Goal: Transaction & Acquisition: Download file/media

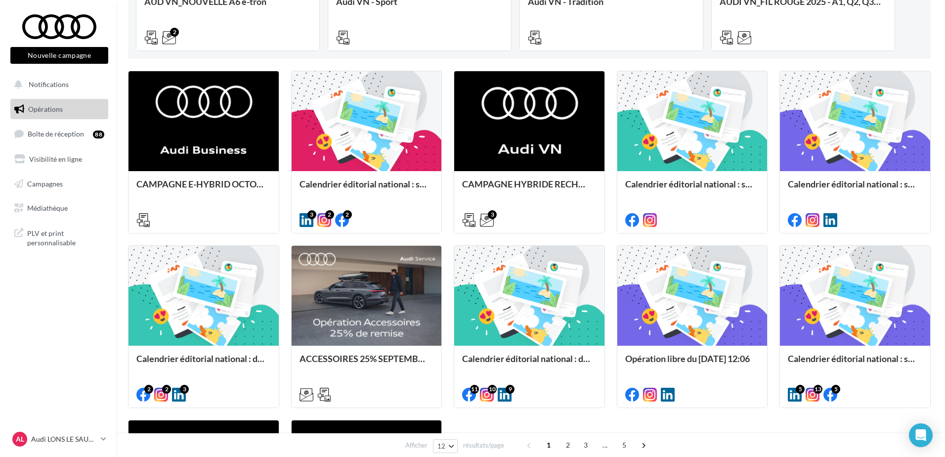
scroll to position [247, 0]
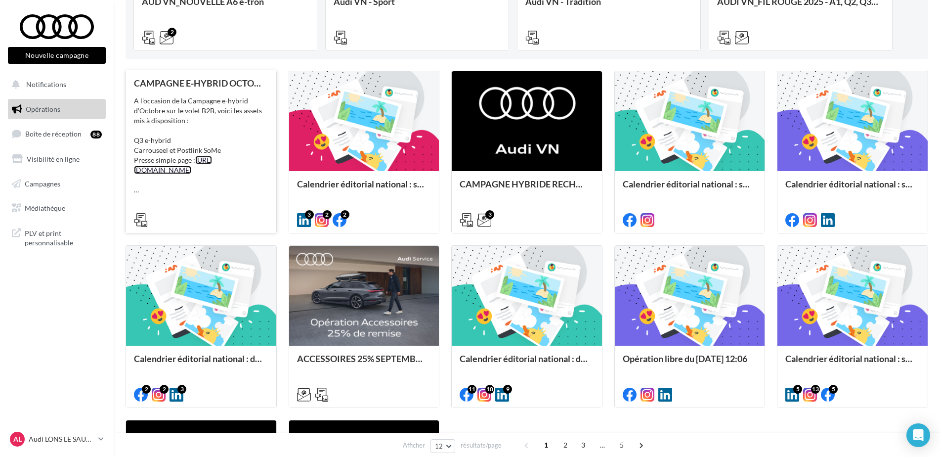
click at [210, 166] on link "[URL][DOMAIN_NAME]" at bounding box center [173, 165] width 78 height 18
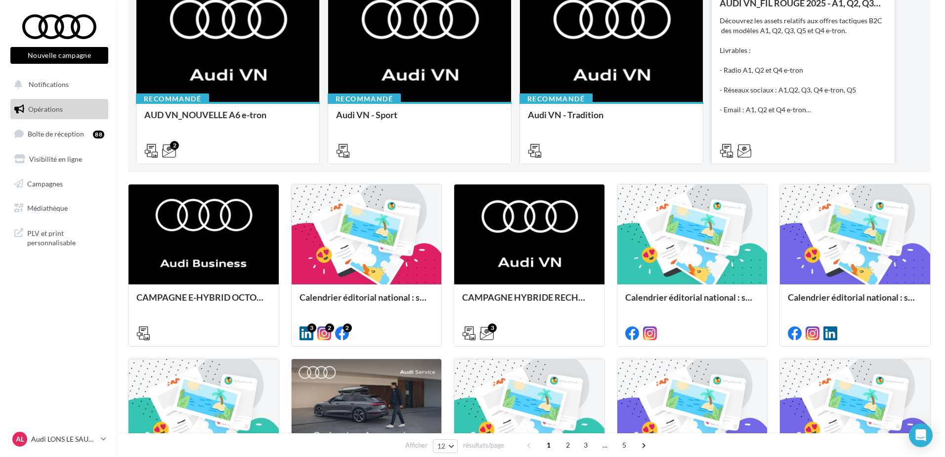
scroll to position [148, 0]
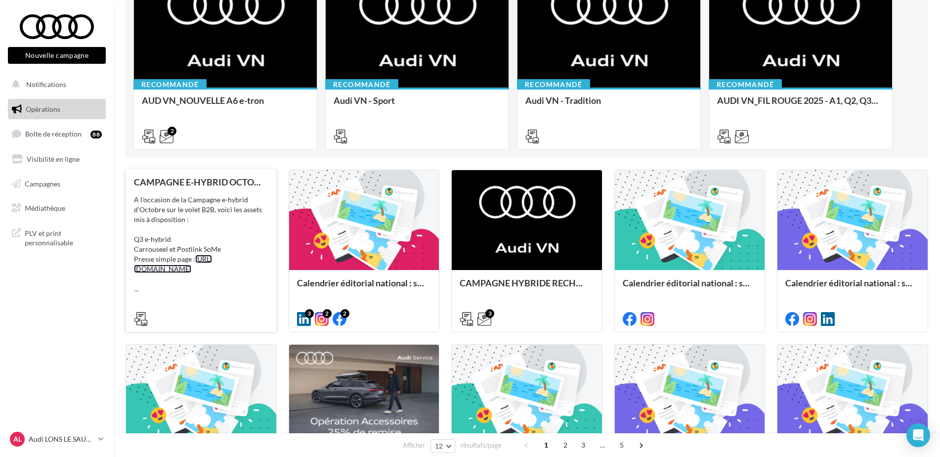
click at [212, 259] on link "[URL][DOMAIN_NAME]" at bounding box center [173, 264] width 78 height 18
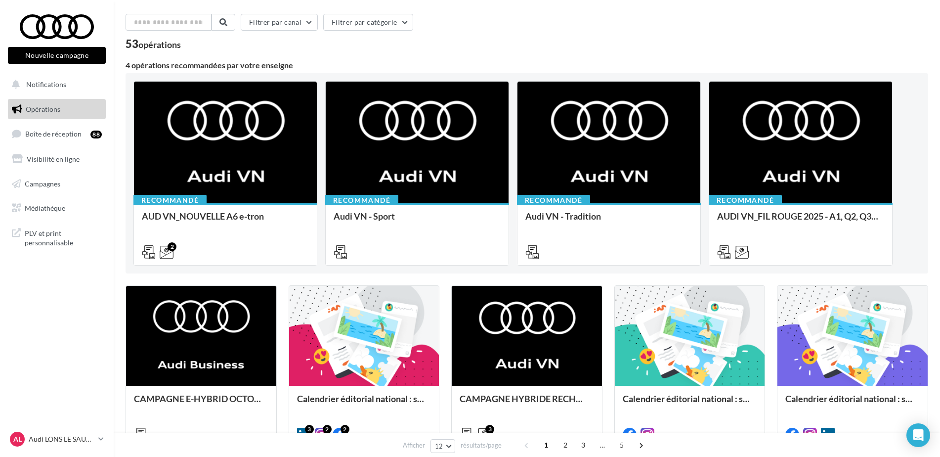
scroll to position [49, 0]
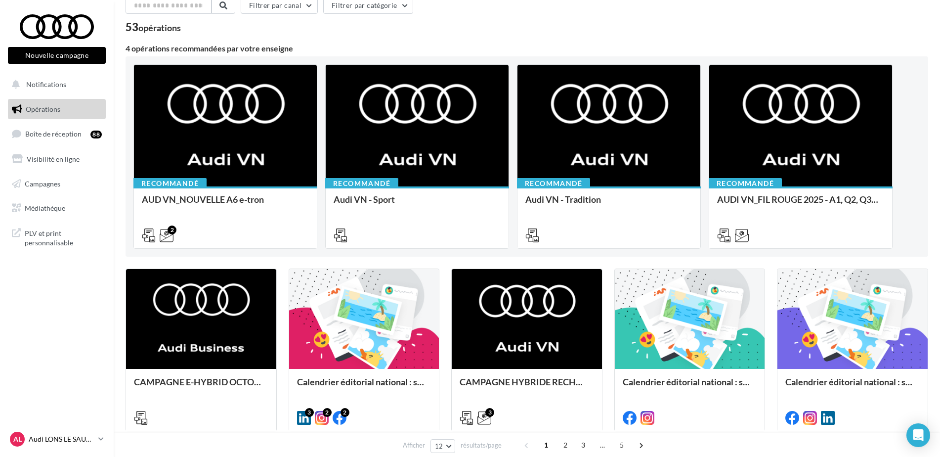
click at [76, 438] on p "Audi LONS LE SAUNIER" at bounding box center [62, 439] width 66 height 10
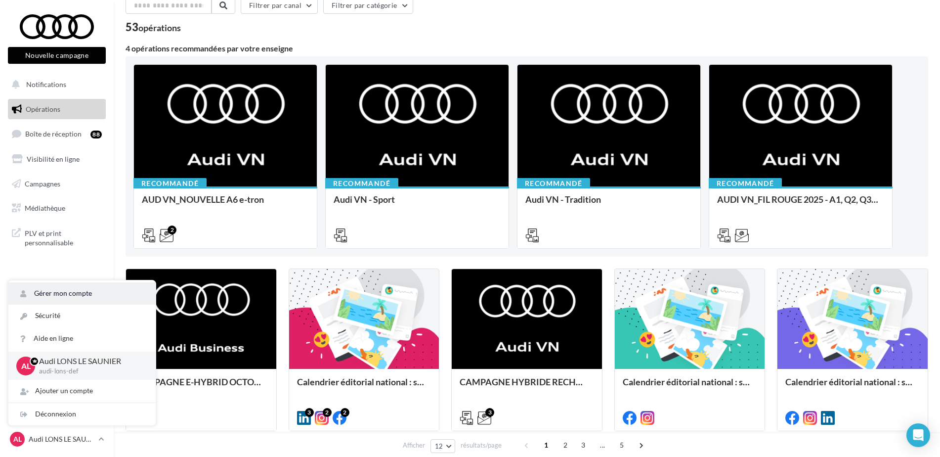
click at [91, 293] on link "Gérer mon compte" at bounding box center [81, 293] width 147 height 22
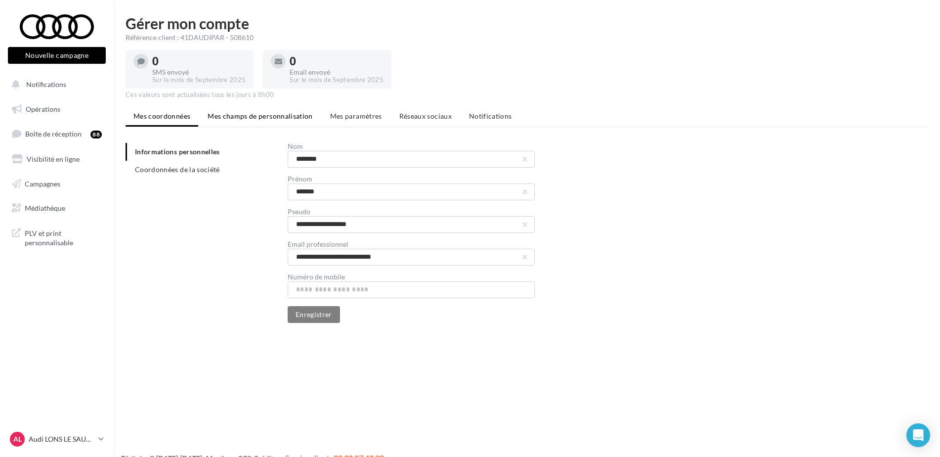
click at [272, 112] on span "Mes champs de personnalisation" at bounding box center [260, 116] width 105 height 8
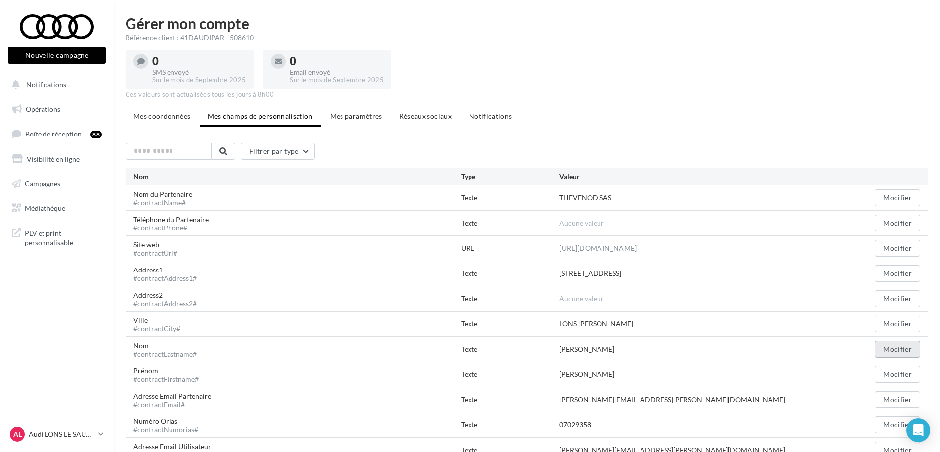
click at [892, 351] on button "Modifier" at bounding box center [897, 349] width 45 height 17
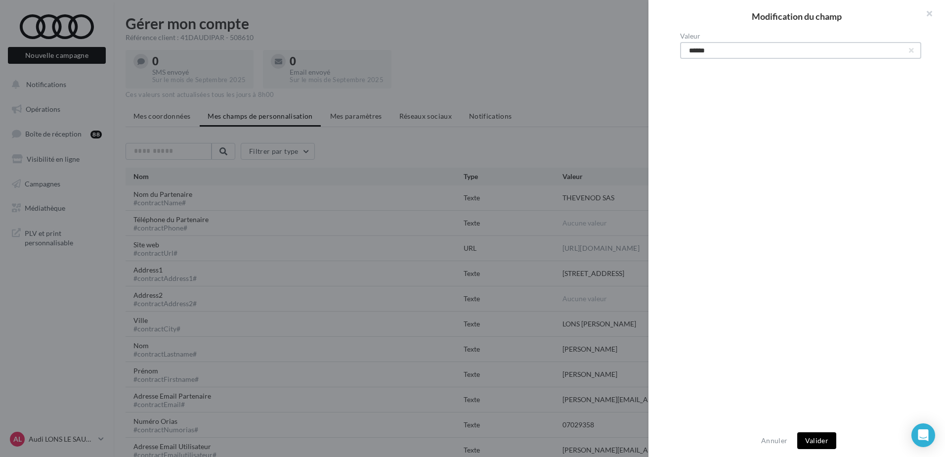
click at [794, 55] on input "******" at bounding box center [800, 50] width 241 height 17
drag, startPoint x: 903, startPoint y: 54, endPoint x: 909, endPoint y: 50, distance: 7.1
click at [904, 52] on div "******" at bounding box center [800, 50] width 241 height 17
click at [910, 48] on input "******" at bounding box center [800, 50] width 241 height 17
click at [909, 49] on button "button" at bounding box center [911, 50] width 4 height 4
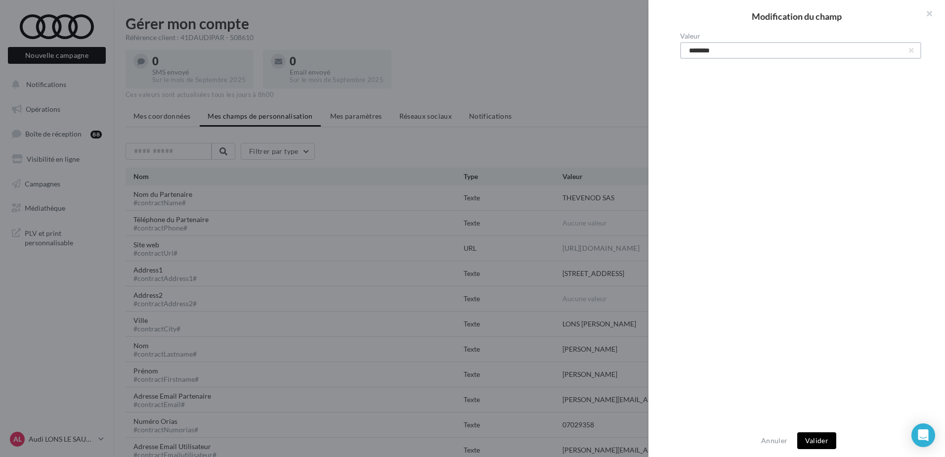
type input "********"
click at [832, 439] on button "Valider" at bounding box center [816, 440] width 39 height 17
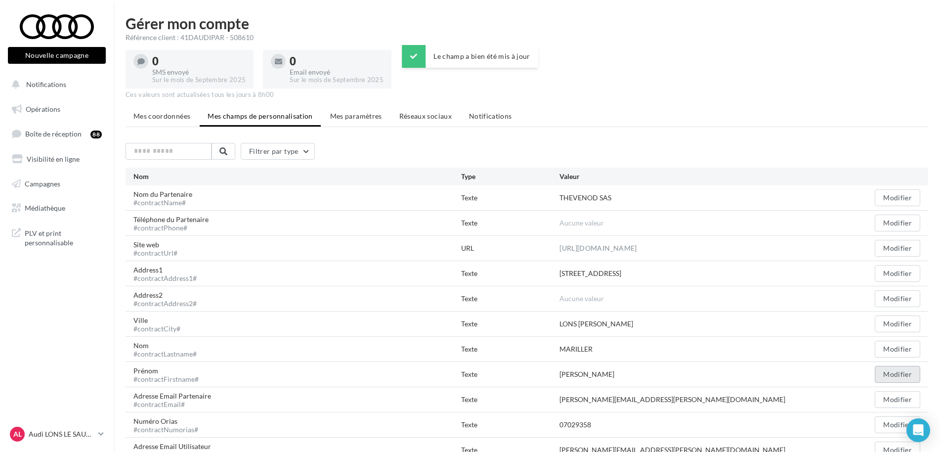
click at [906, 372] on button "Modifier" at bounding box center [897, 374] width 45 height 17
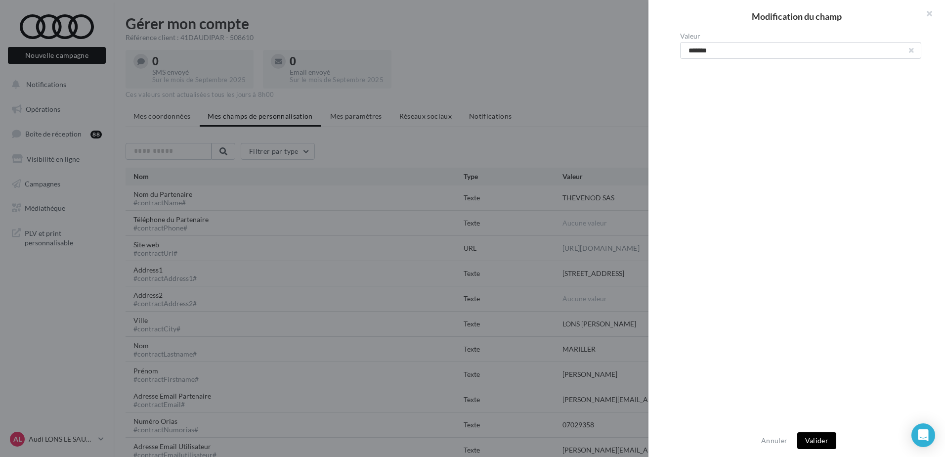
click at [909, 52] on button "button" at bounding box center [911, 50] width 4 height 4
click at [828, 53] on input "Valeur" at bounding box center [800, 50] width 241 height 17
type input "*******"
click at [814, 431] on div "Annuler Valider" at bounding box center [796, 440] width 297 height 33
click at [815, 436] on button "Valider" at bounding box center [816, 440] width 39 height 17
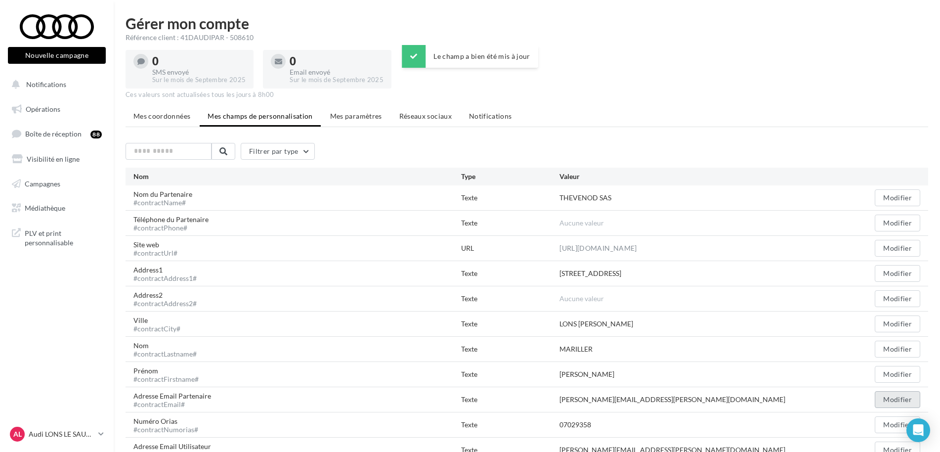
click at [914, 395] on button "Modifier" at bounding box center [897, 399] width 45 height 17
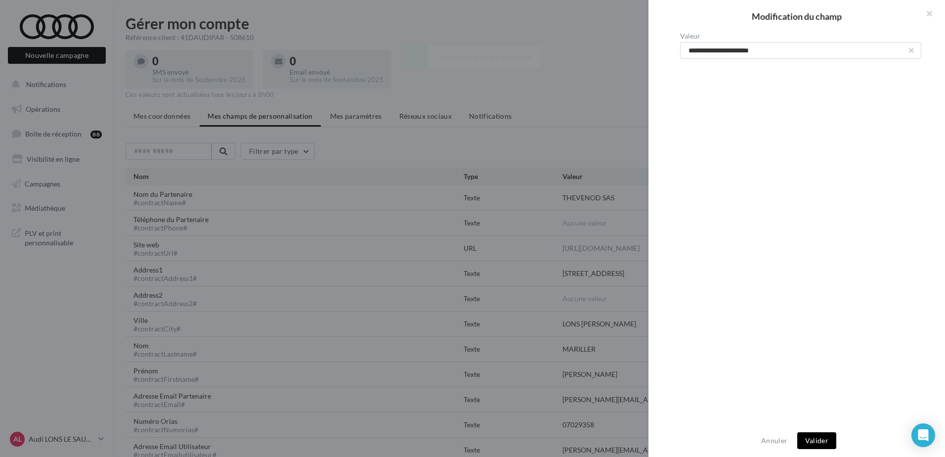
click at [909, 51] on button "button" at bounding box center [911, 50] width 4 height 4
click at [849, 46] on input "Valeur" at bounding box center [800, 50] width 241 height 17
type input "**********"
click at [811, 443] on button "Valider" at bounding box center [816, 440] width 39 height 17
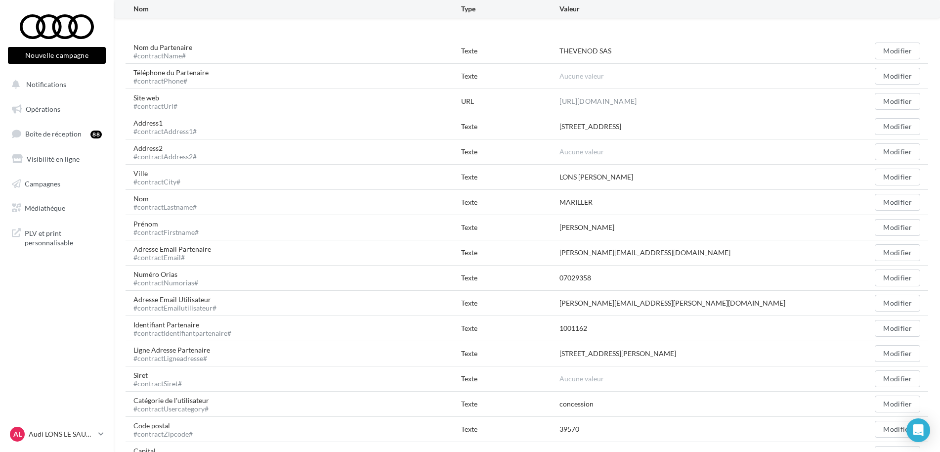
scroll to position [148, 0]
click at [910, 300] on button "Modifier" at bounding box center [897, 301] width 45 height 17
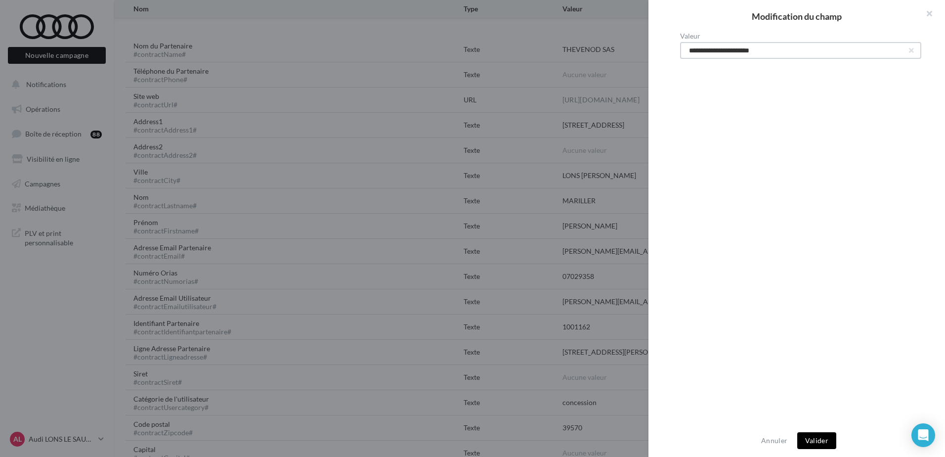
click at [903, 50] on input "**********" at bounding box center [800, 50] width 241 height 17
click at [909, 48] on button "button" at bounding box center [911, 50] width 4 height 4
click at [902, 49] on input "Valeur" at bounding box center [800, 50] width 241 height 17
type input "**********"
click at [831, 443] on button "Valider" at bounding box center [816, 440] width 39 height 17
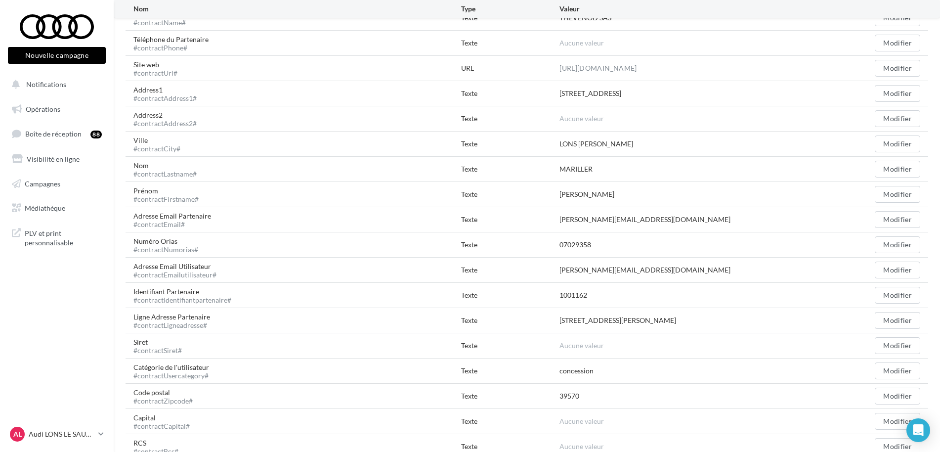
scroll to position [0, 0]
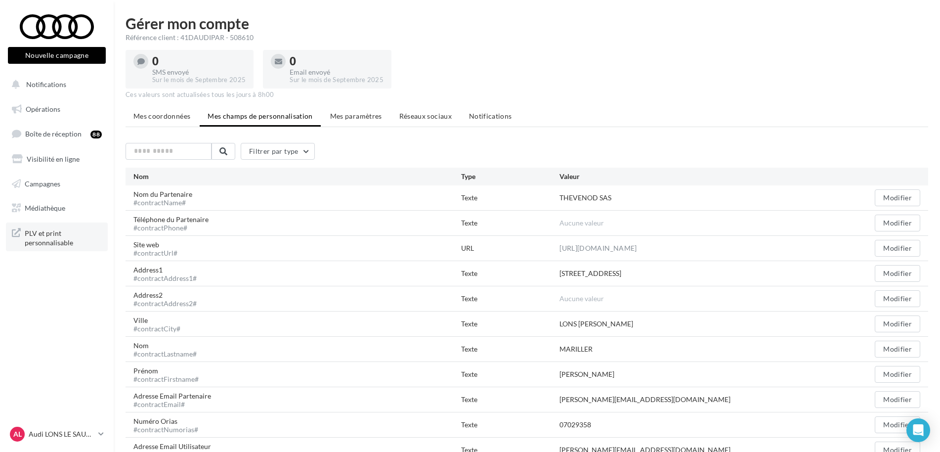
click at [71, 240] on span "PLV et print personnalisable" at bounding box center [63, 236] width 77 height 21
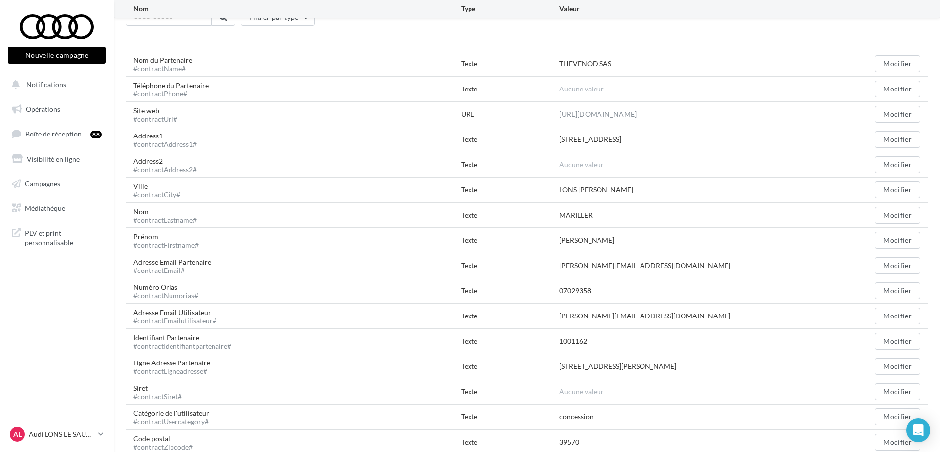
scroll to position [247, 0]
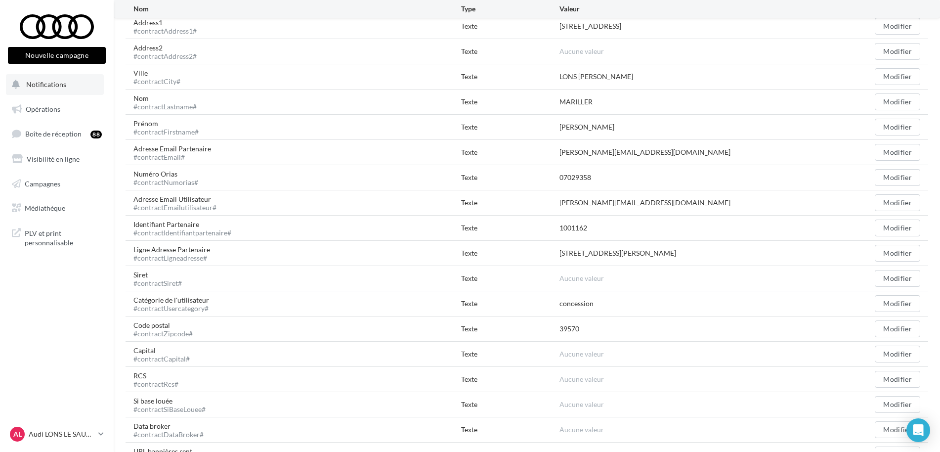
click at [45, 81] on span "Notifications" at bounding box center [46, 84] width 40 height 8
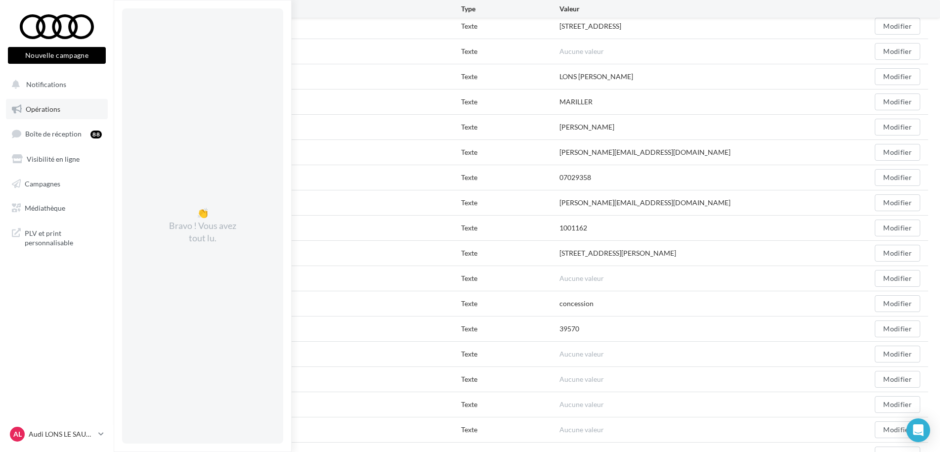
click at [55, 111] on span "Opérations" at bounding box center [43, 109] width 35 height 8
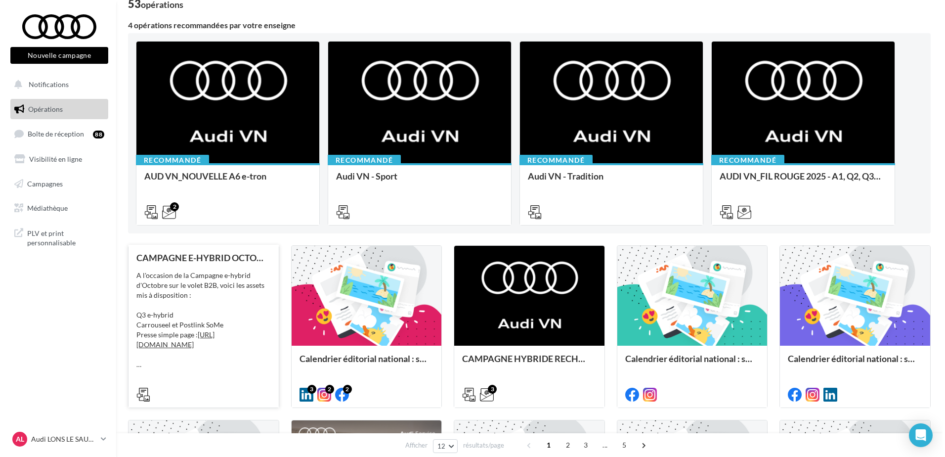
scroll to position [49, 0]
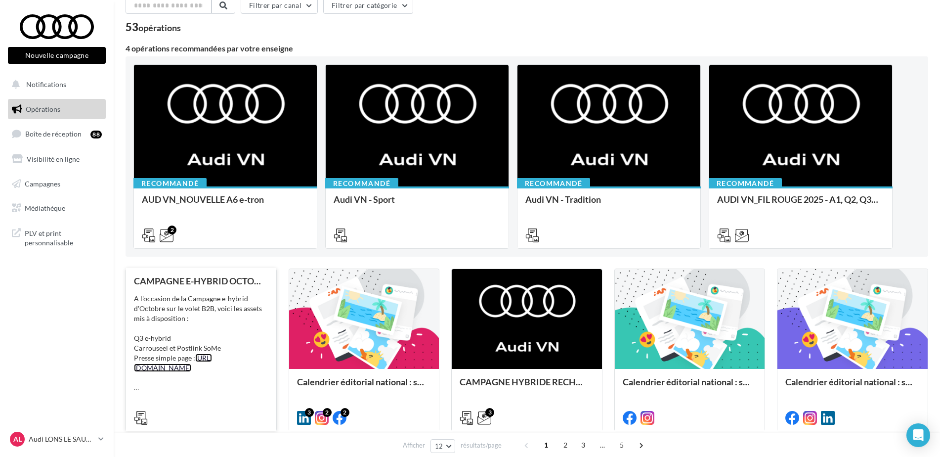
click at [212, 359] on link "[URL][DOMAIN_NAME]" at bounding box center [173, 362] width 78 height 18
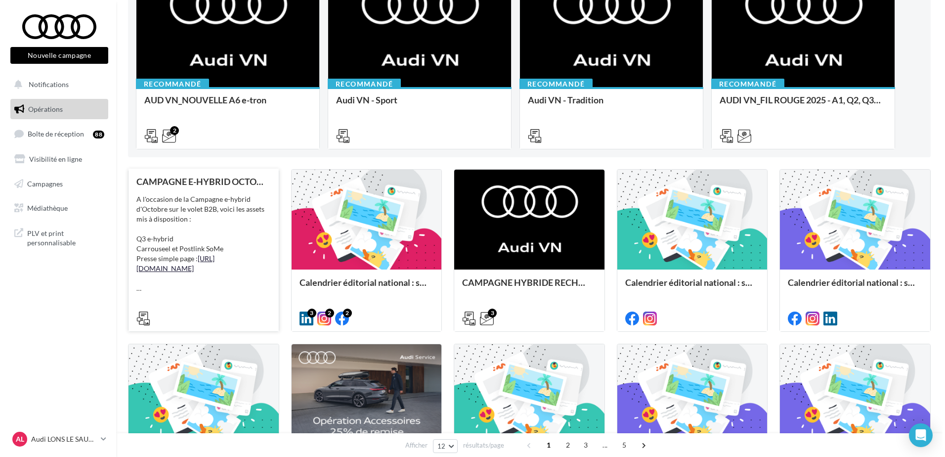
scroll to position [148, 0]
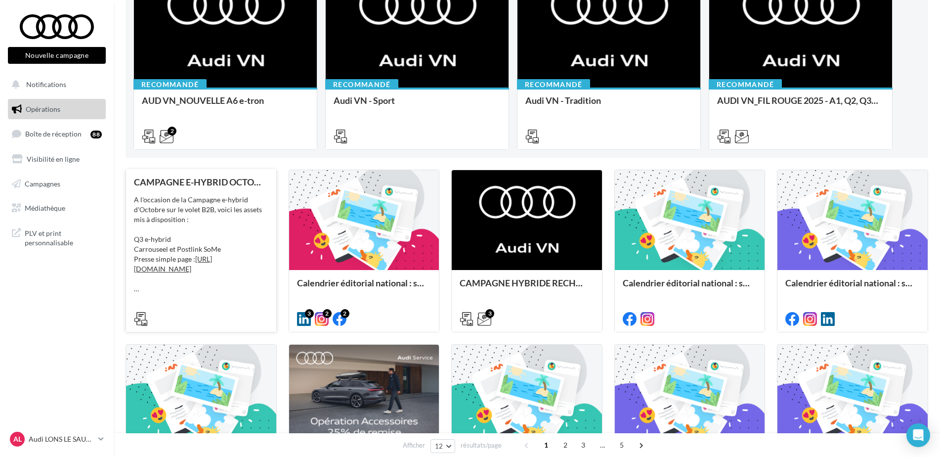
click at [214, 211] on div "A l'occasion de la Campagne e-hybrid d'Octobre sur le volet B2B, voici les asse…" at bounding box center [201, 244] width 134 height 99
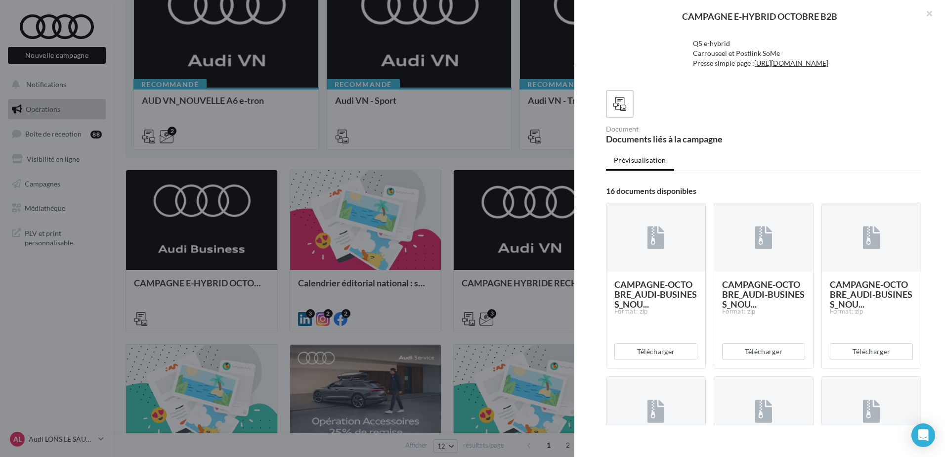
scroll to position [99, 0]
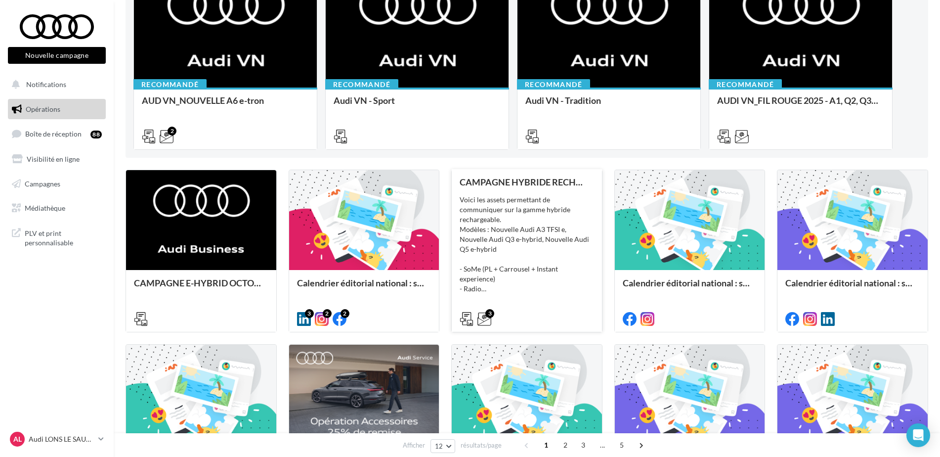
click at [561, 201] on div "Voici les assets permettant de communiquer sur la gamme hybride rechargeable. M…" at bounding box center [527, 244] width 134 height 99
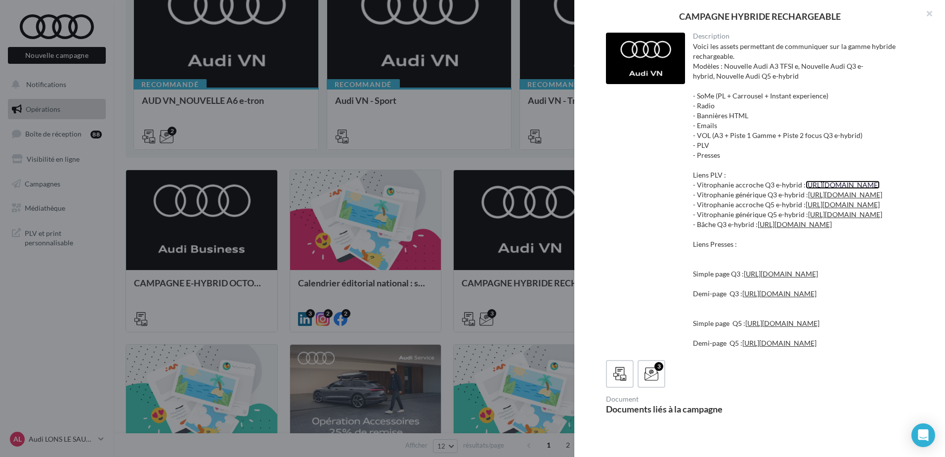
click at [834, 185] on link "[URL][DOMAIN_NAME]" at bounding box center [843, 184] width 74 height 8
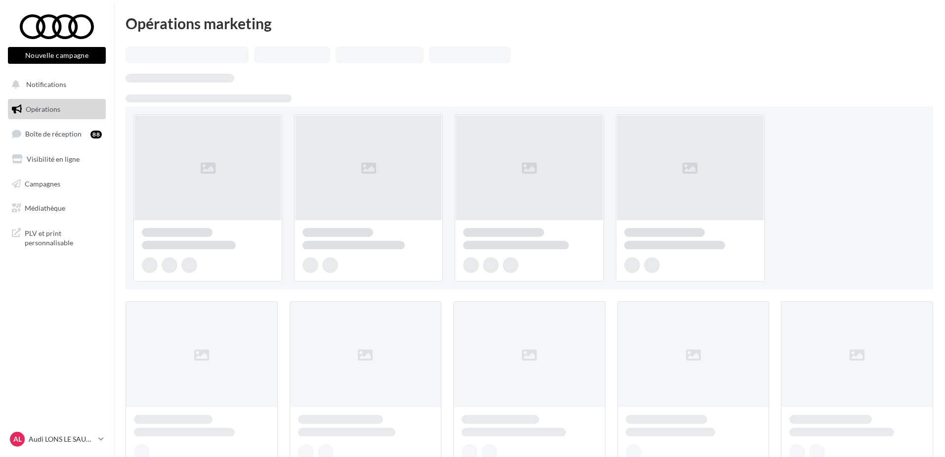
scroll to position [148, 0]
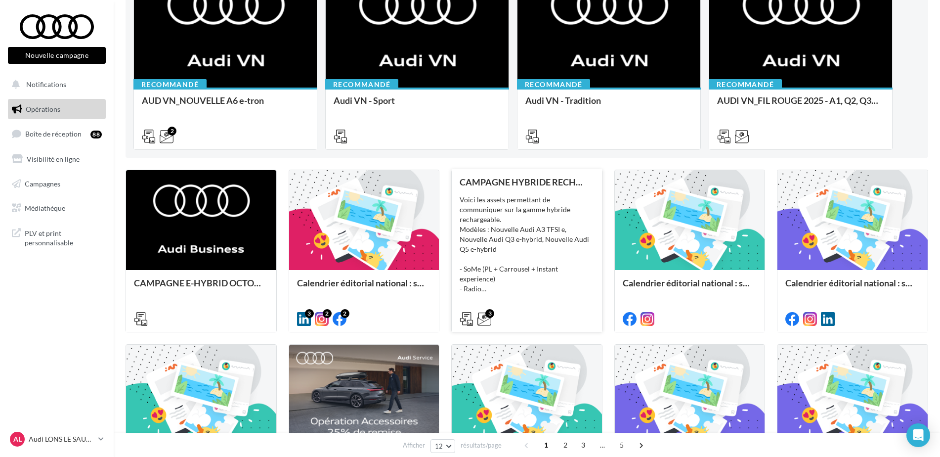
click at [546, 245] on div "Voici les assets permettant de communiquer sur la gamme hybride rechargeable. M…" at bounding box center [527, 244] width 134 height 99
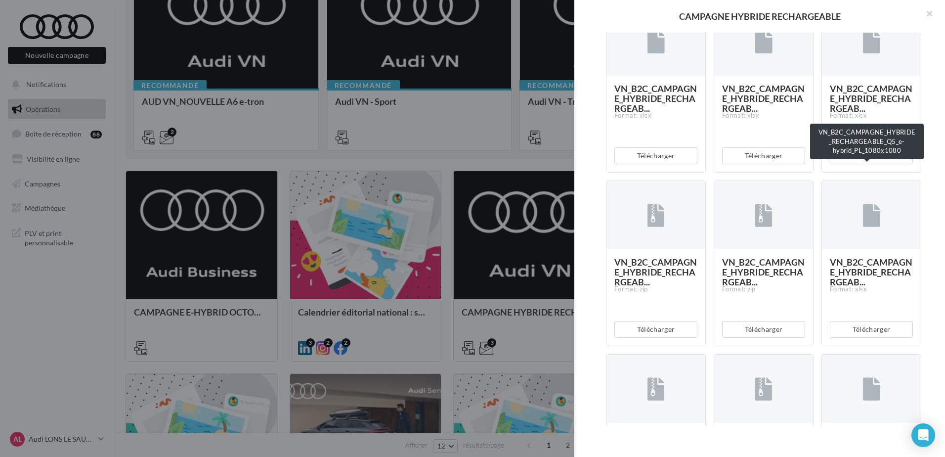
scroll to position [1087, 0]
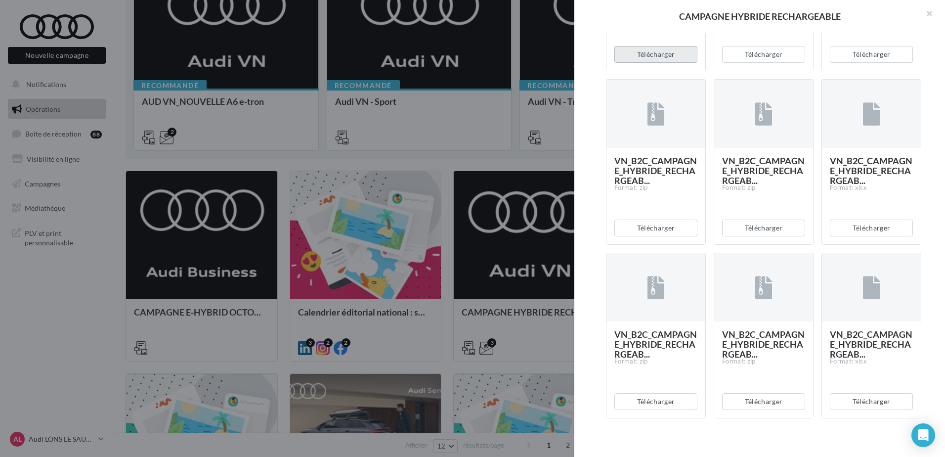
click at [661, 63] on button "Télécharger" at bounding box center [655, 54] width 83 height 17
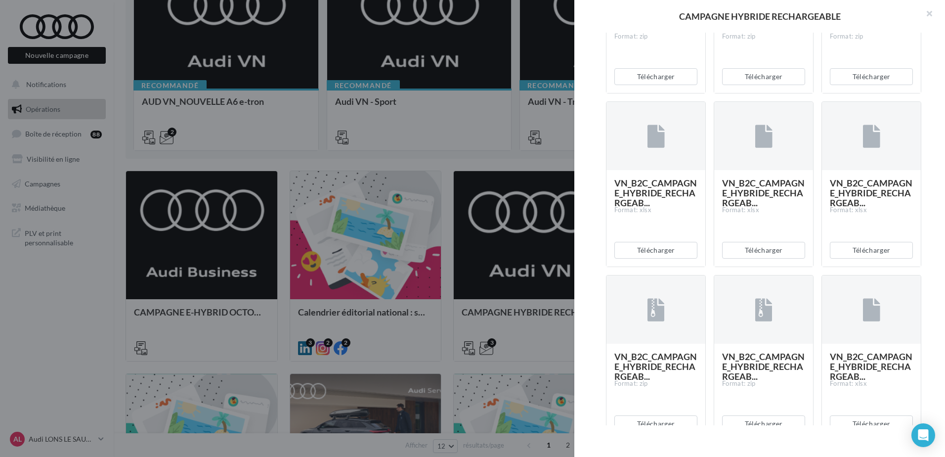
scroll to position [890, 0]
click at [932, 37] on div "Description Voici les assets permettant de communiquer sur la gamme hybride rec…" at bounding box center [763, 229] width 379 height 392
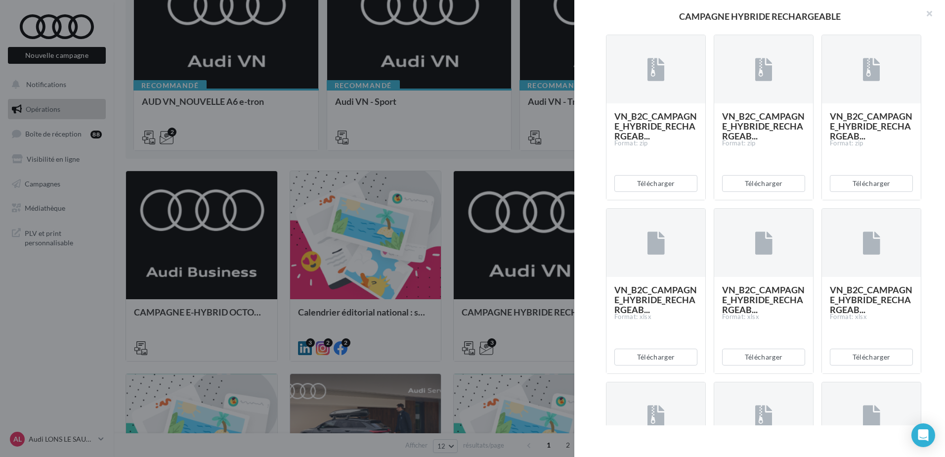
scroll to position [692, 0]
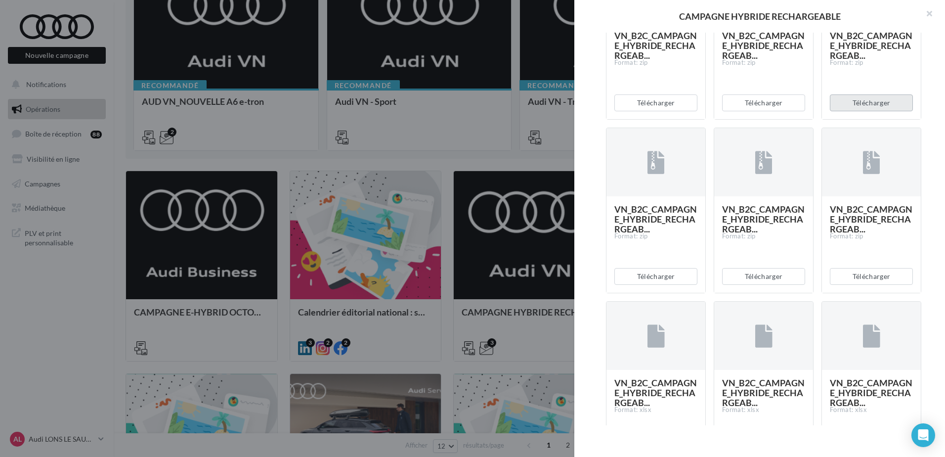
click at [883, 111] on button "Télécharger" at bounding box center [871, 102] width 83 height 17
click at [870, 111] on button "Télécharger" at bounding box center [871, 102] width 83 height 17
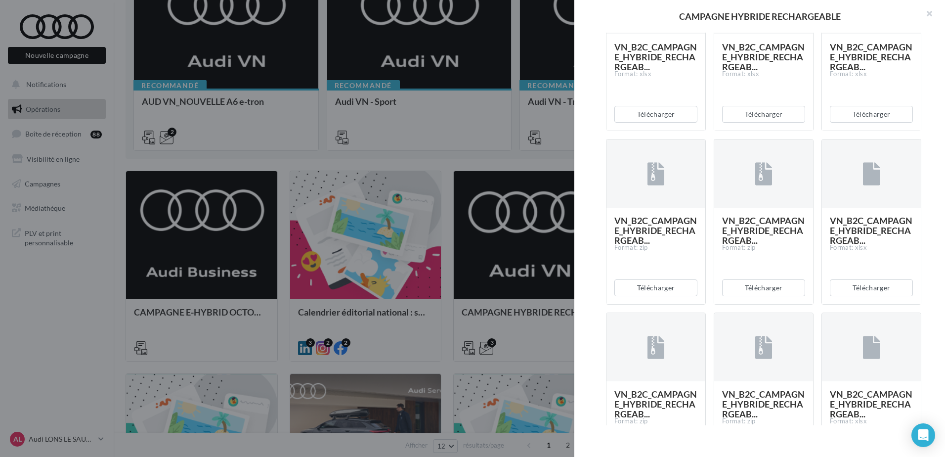
scroll to position [1038, 0]
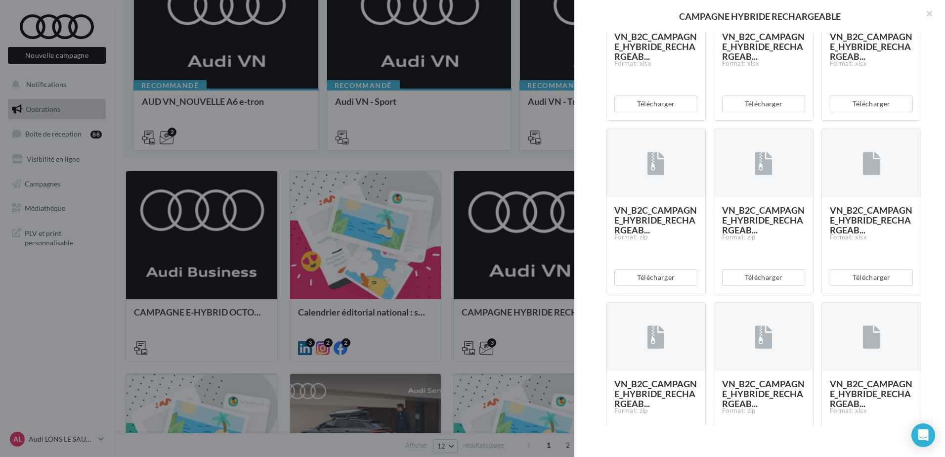
drag, startPoint x: 590, startPoint y: 126, endPoint x: 594, endPoint y: 130, distance: 6.3
click at [590, 126] on div "Description Voici les assets permettant de communiquer sur la gamme hybride rec…" at bounding box center [763, 229] width 379 height 392
click at [674, 112] on button "Télécharger" at bounding box center [655, 103] width 83 height 17
click at [822, 119] on div "VN_B2C_CAMPAGNE_HYBRIDE_RECHARGEAB... Format: xlsx" at bounding box center [871, 71] width 99 height 95
click at [791, 112] on button "Télécharger" at bounding box center [763, 103] width 83 height 17
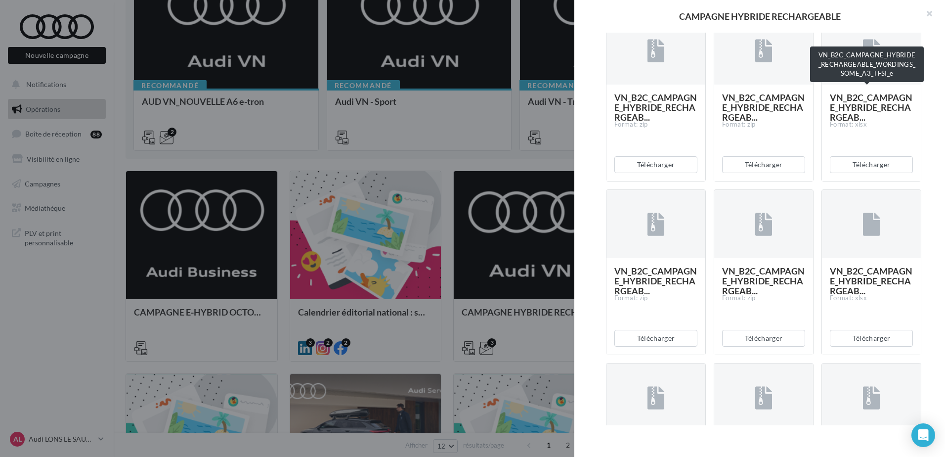
scroll to position [1335, 0]
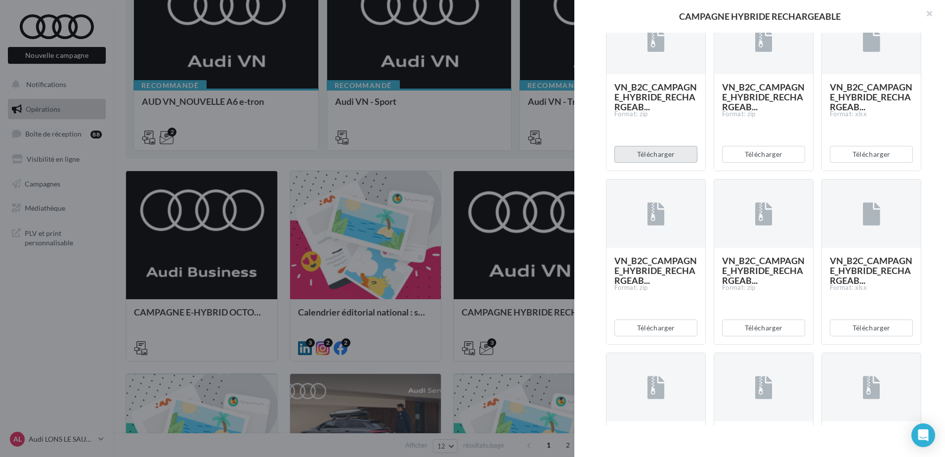
click at [653, 163] on button "Télécharger" at bounding box center [655, 154] width 83 height 17
click at [760, 163] on button "Télécharger" at bounding box center [763, 154] width 83 height 17
click at [893, 163] on button "Télécharger" at bounding box center [871, 154] width 83 height 17
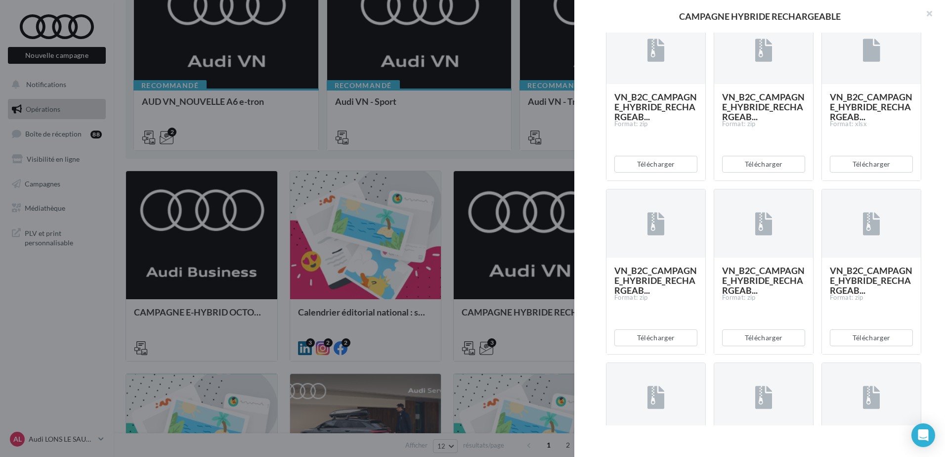
scroll to position [1483, 0]
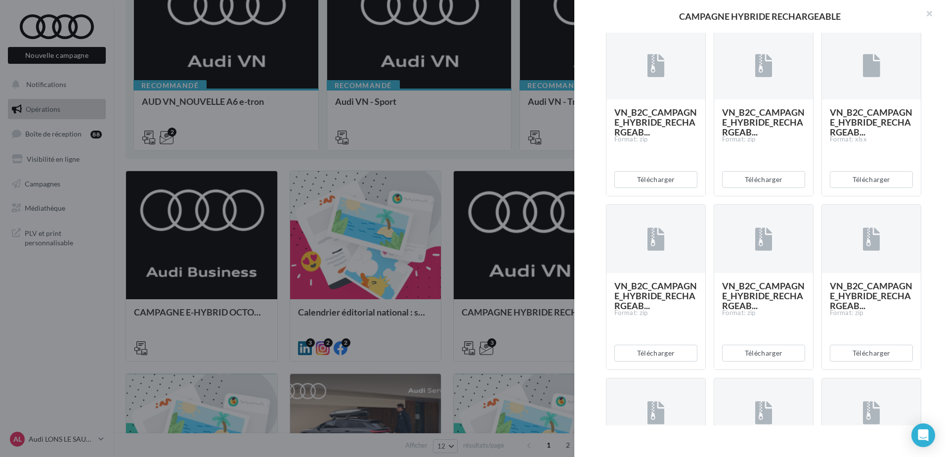
click at [935, 279] on div "Description Voici les assets permettant de communiquer sur la gamme hybride rec…" at bounding box center [763, 229] width 379 height 392
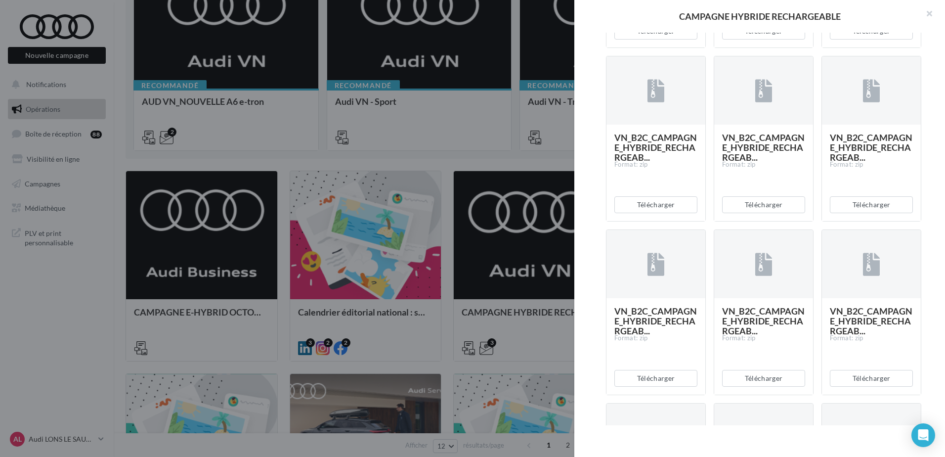
click at [877, 213] on button "Télécharger" at bounding box center [871, 204] width 83 height 17
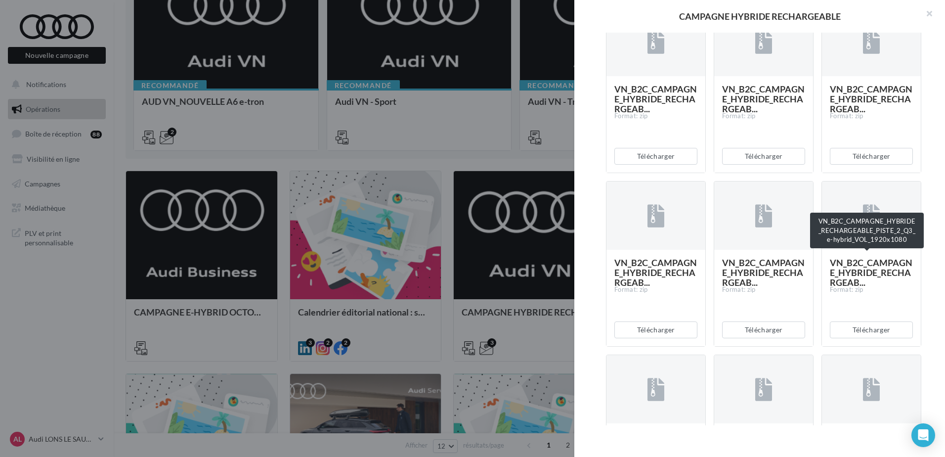
scroll to position [1977, 0]
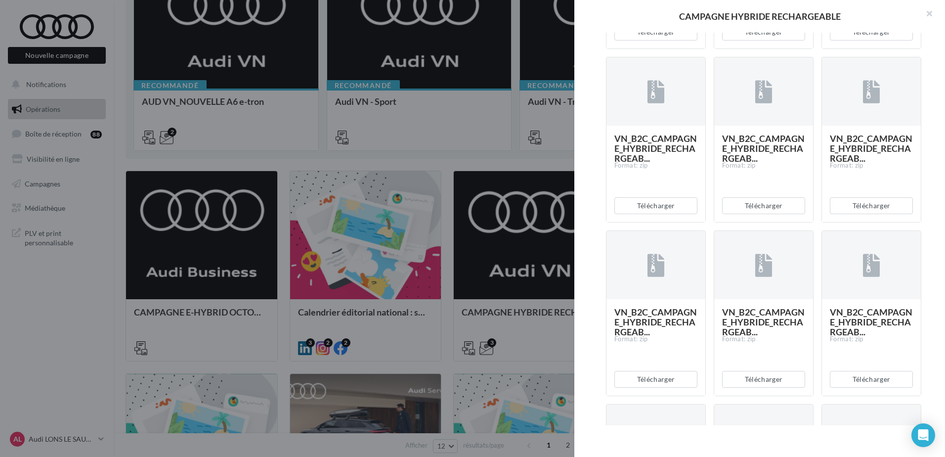
click at [927, 295] on div "Description Voici les assets permettant de communiquer sur la gamme hybride rec…" at bounding box center [763, 229] width 379 height 392
click at [773, 214] on button "Télécharger" at bounding box center [763, 205] width 83 height 17
click at [858, 214] on button "Télécharger" at bounding box center [871, 205] width 83 height 17
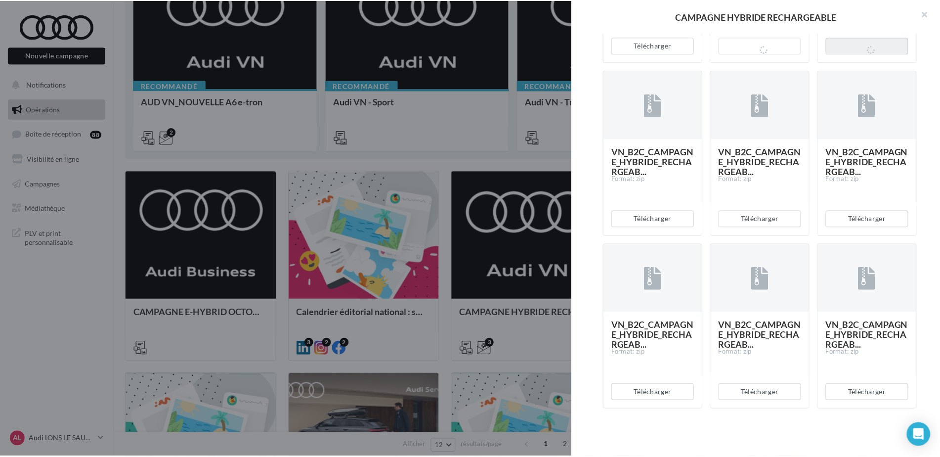
scroll to position [2224, 0]
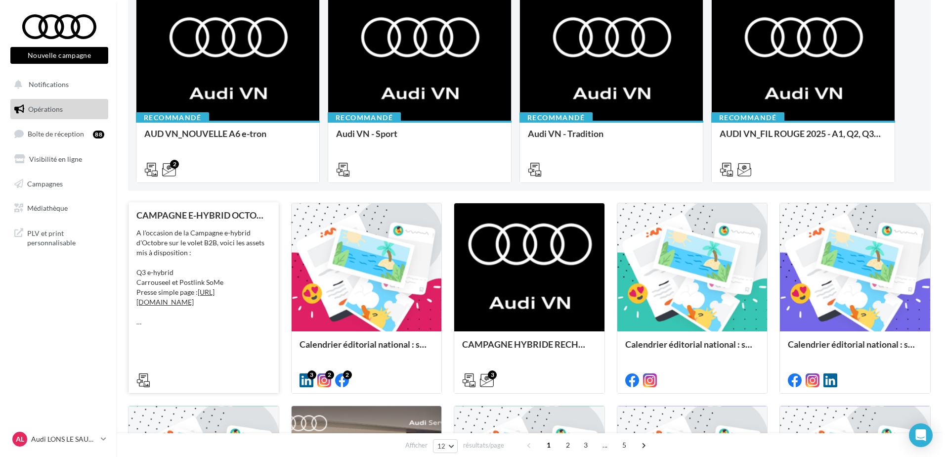
scroll to position [99, 0]
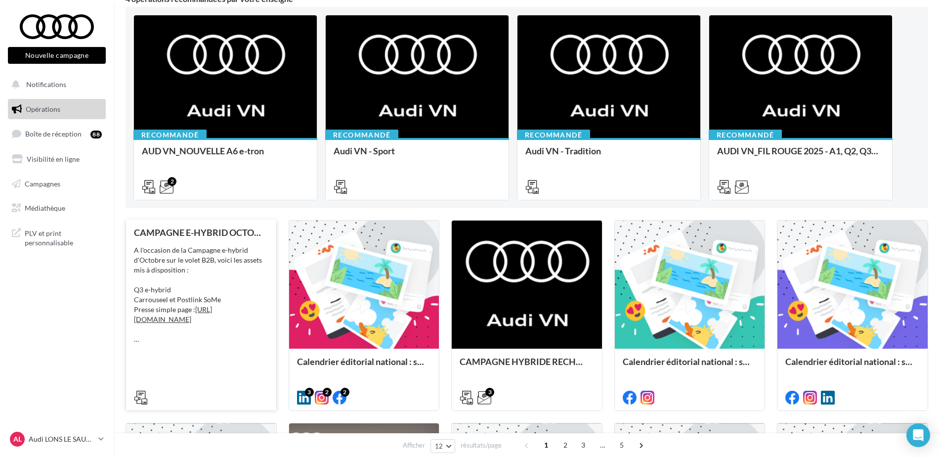
click at [202, 264] on div "A l'occasion de la Campagne e-hybrid d'Octobre sur le volet B2B, voici les asse…" at bounding box center [201, 294] width 134 height 99
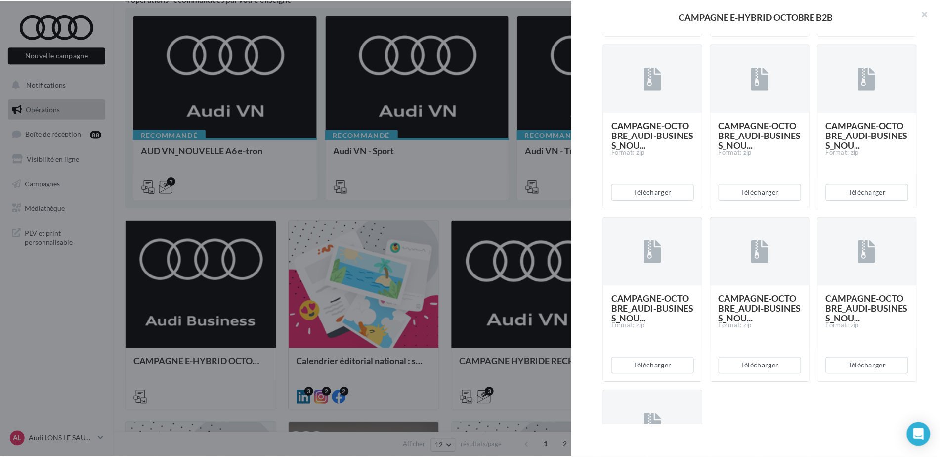
scroll to position [968, 0]
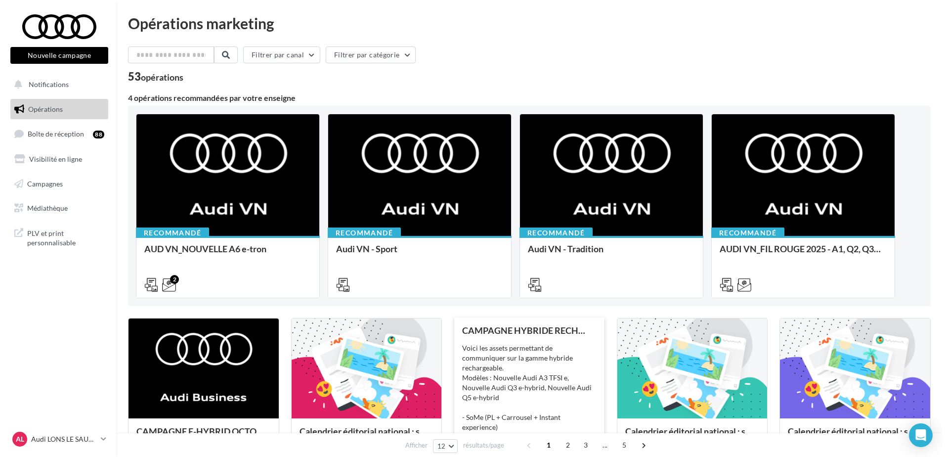
scroll to position [49, 0]
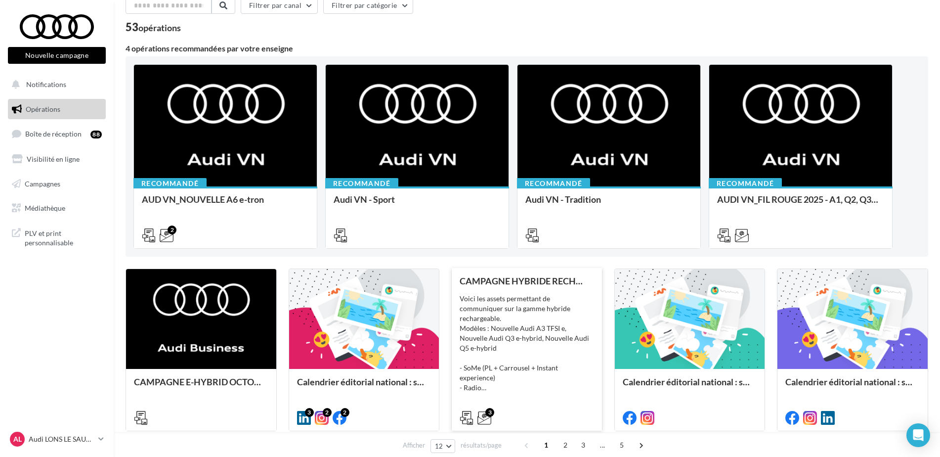
click at [537, 350] on div "Voici les assets permettant de communiquer sur la gamme hybride rechargeable. M…" at bounding box center [527, 343] width 134 height 99
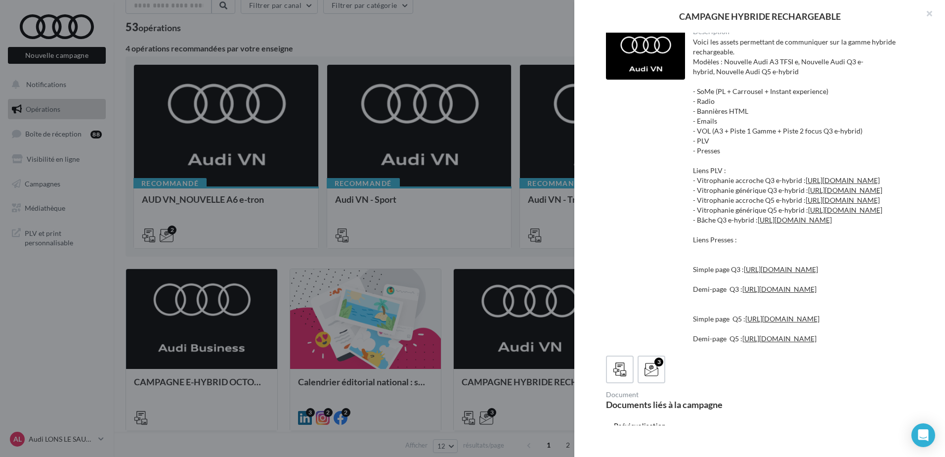
scroll to position [0, 0]
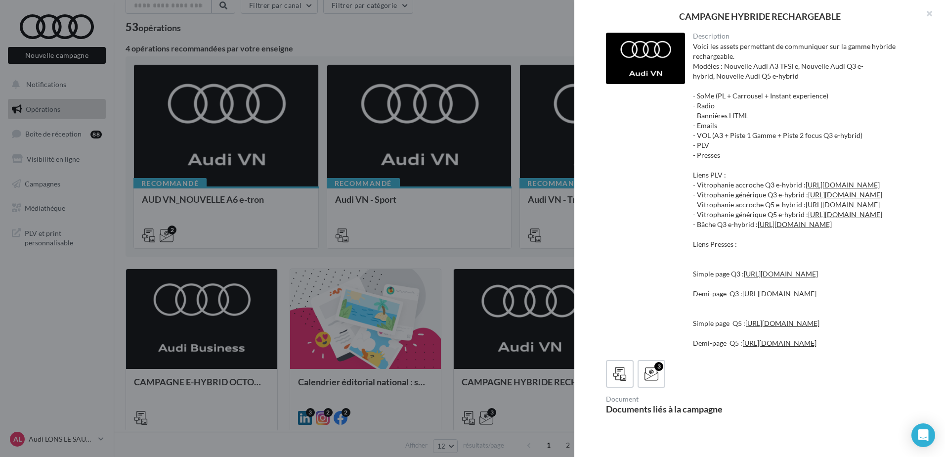
click at [709, 147] on div "Voici les assets permettant de communiquer sur la gamme hybride rechargeable. M…" at bounding box center [803, 195] width 221 height 306
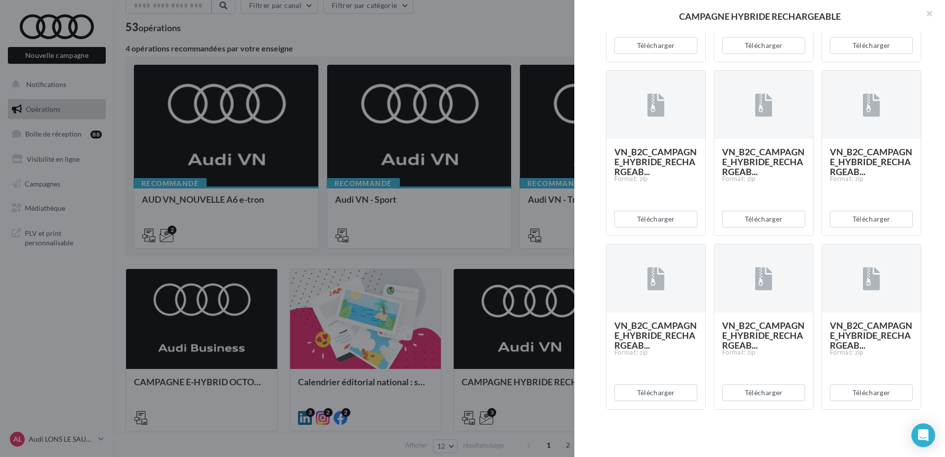
scroll to position [3173, 0]
click at [664, 218] on button "Télécharger" at bounding box center [655, 219] width 83 height 17
click at [773, 219] on button "Télécharger" at bounding box center [763, 219] width 83 height 17
click at [655, 214] on button "Télécharger" at bounding box center [655, 219] width 83 height 17
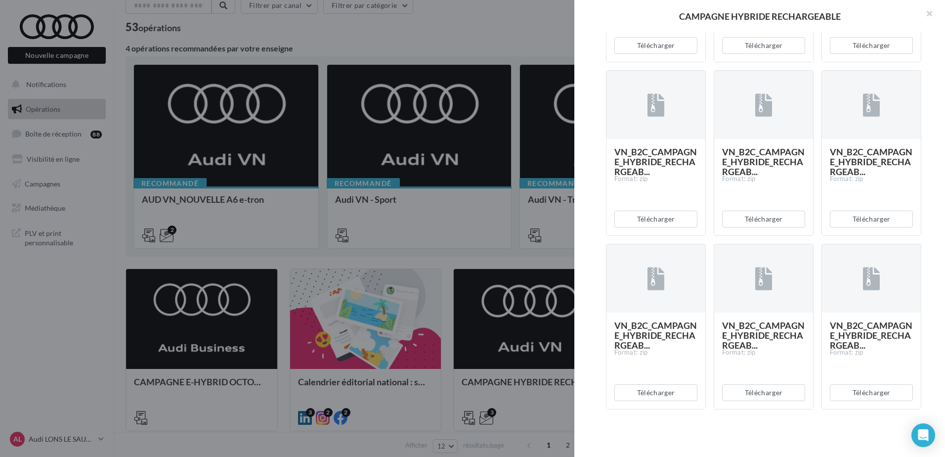
click at [928, 82] on div "Description Voici les assets permettant de communiquer sur la gamme hybride rec…" at bounding box center [763, 229] width 379 height 392
click at [884, 54] on button "Télécharger" at bounding box center [871, 45] width 83 height 17
click at [931, 162] on div "Description Voici les assets permettant de communiquer sur la gamme hybride rec…" at bounding box center [763, 229] width 379 height 392
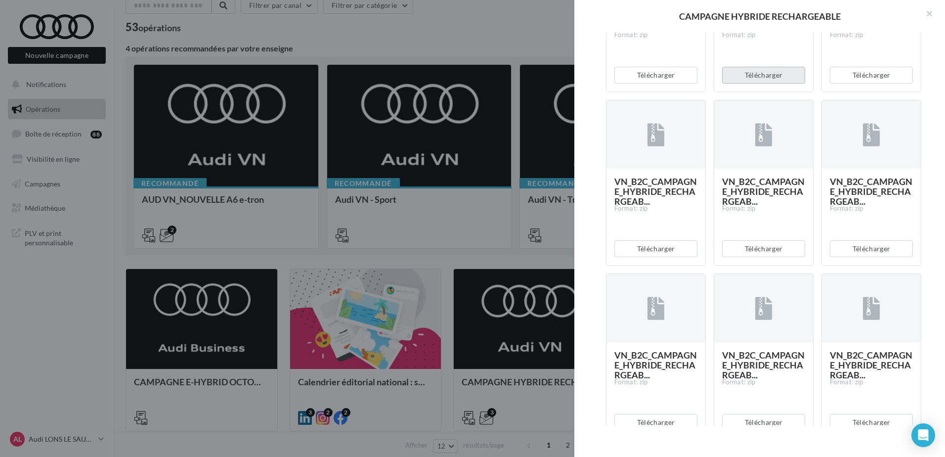
click at [769, 84] on button "Télécharger" at bounding box center [763, 75] width 83 height 17
click at [664, 84] on button "Télécharger" at bounding box center [655, 75] width 83 height 17
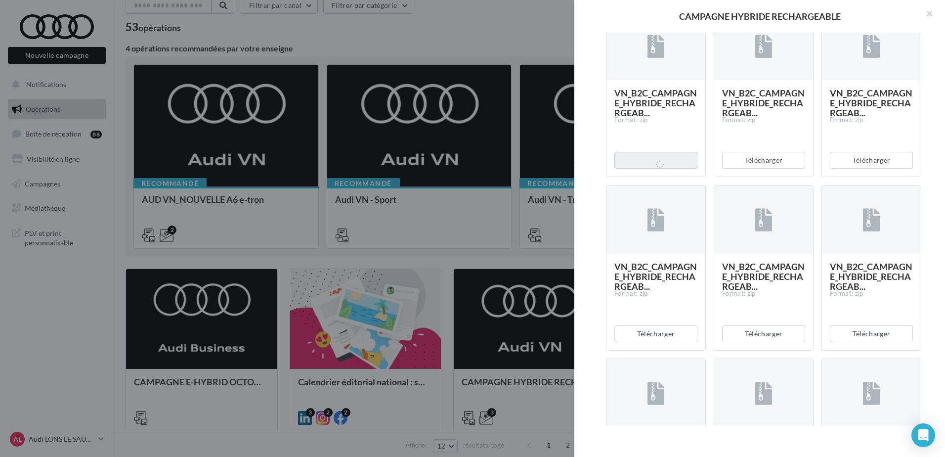
scroll to position [2777, 0]
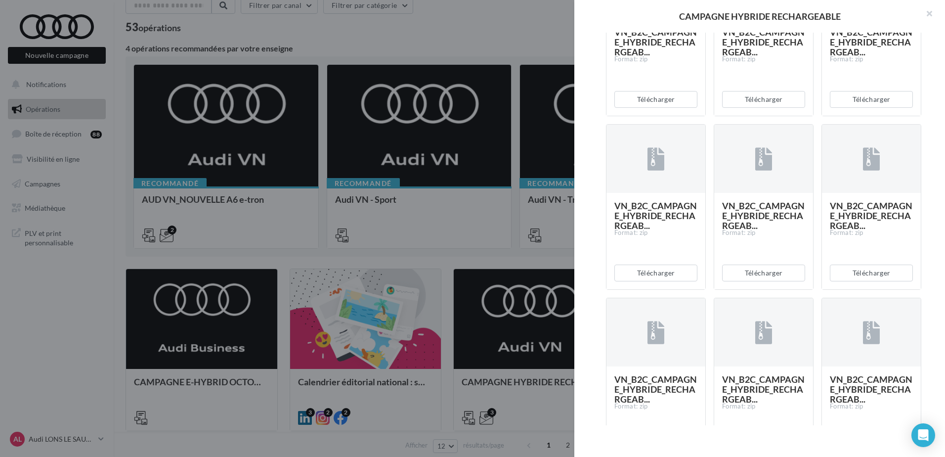
click at [925, 208] on div "Description Voici les assets permettant de communiquer sur la gamme hybride rec…" at bounding box center [763, 229] width 379 height 392
click at [882, 108] on button "Télécharger" at bounding box center [871, 99] width 83 height 17
click at [942, 147] on div "Description Voici les assets permettant de communiquer sur la gamme hybride rec…" at bounding box center [763, 229] width 379 height 392
